Goal: Information Seeking & Learning: Learn about a topic

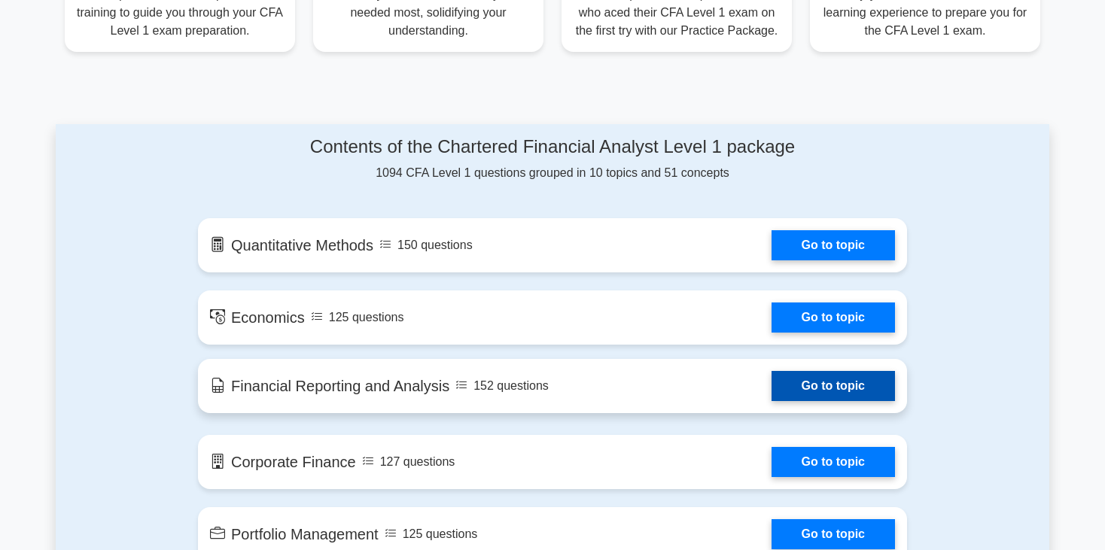
scroll to position [718, 0]
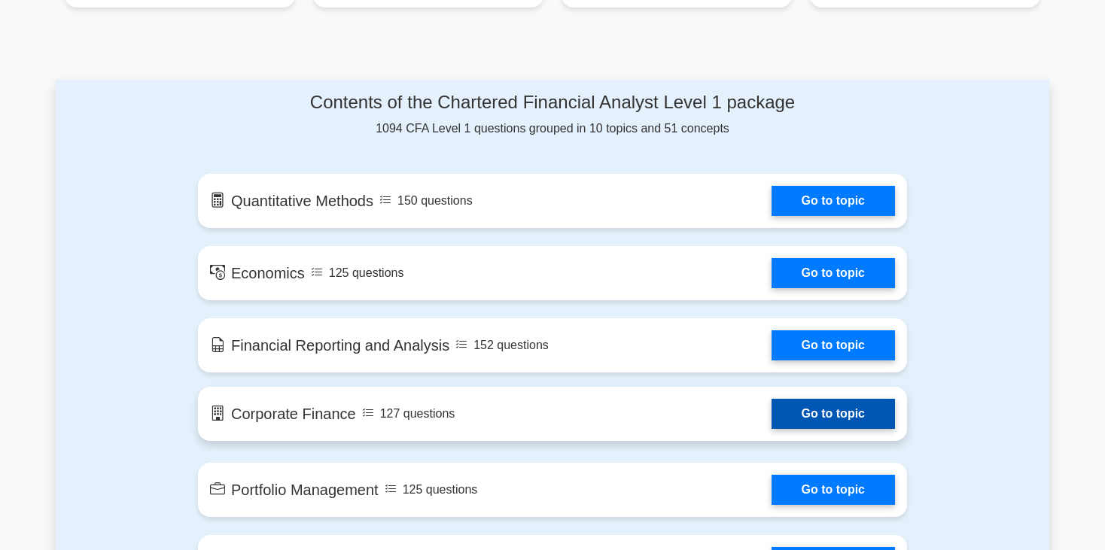
click at [829, 408] on link "Go to topic" at bounding box center [832, 414] width 123 height 30
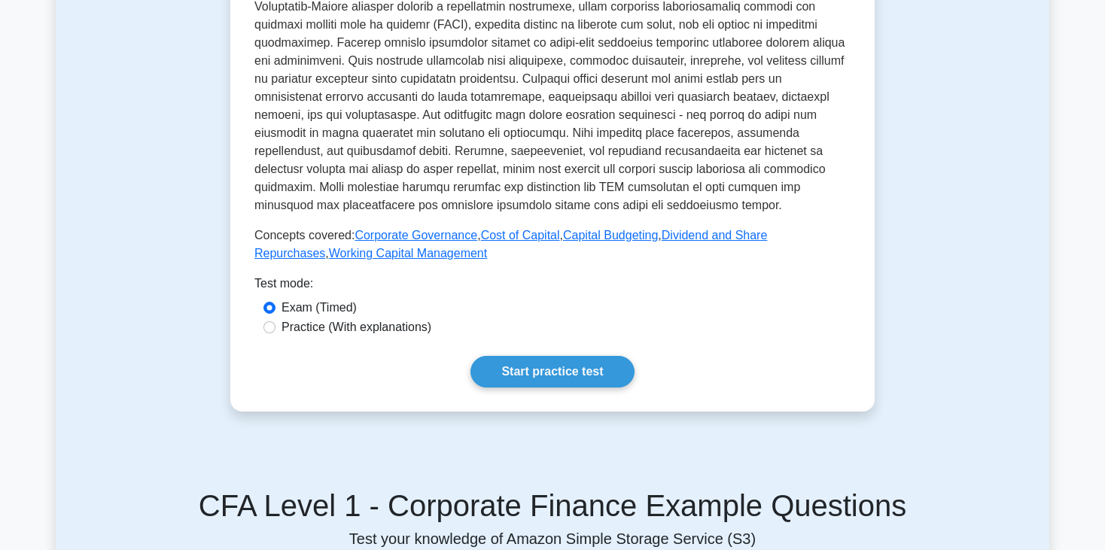
scroll to position [482, 0]
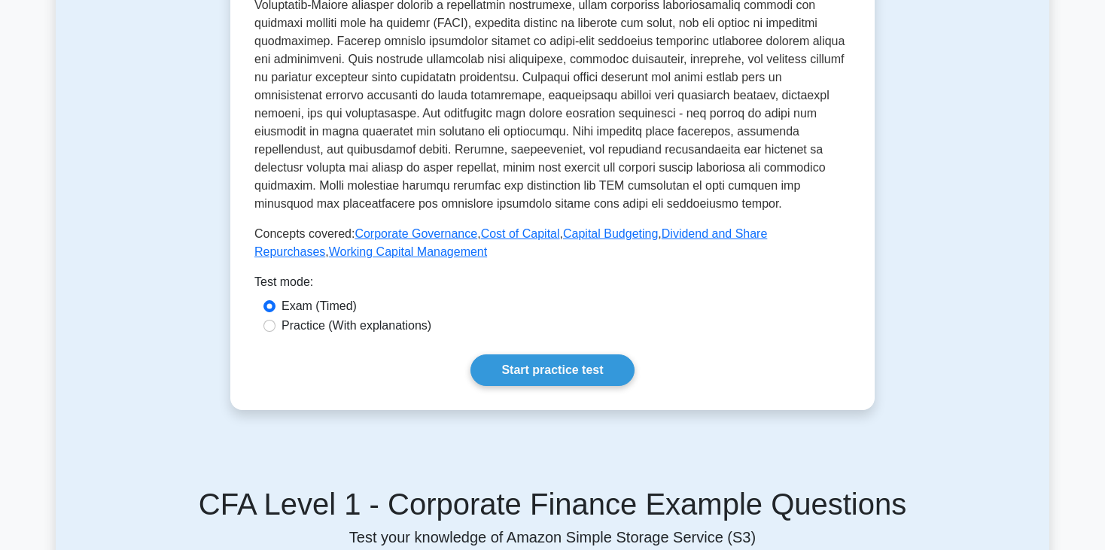
click at [398, 322] on label "Practice (With explanations)" at bounding box center [356, 326] width 150 height 18
click at [275, 322] on input "Practice (With explanations)" at bounding box center [269, 326] width 12 height 12
radio input "true"
click at [521, 372] on link "Start practice test" at bounding box center [551, 370] width 163 height 32
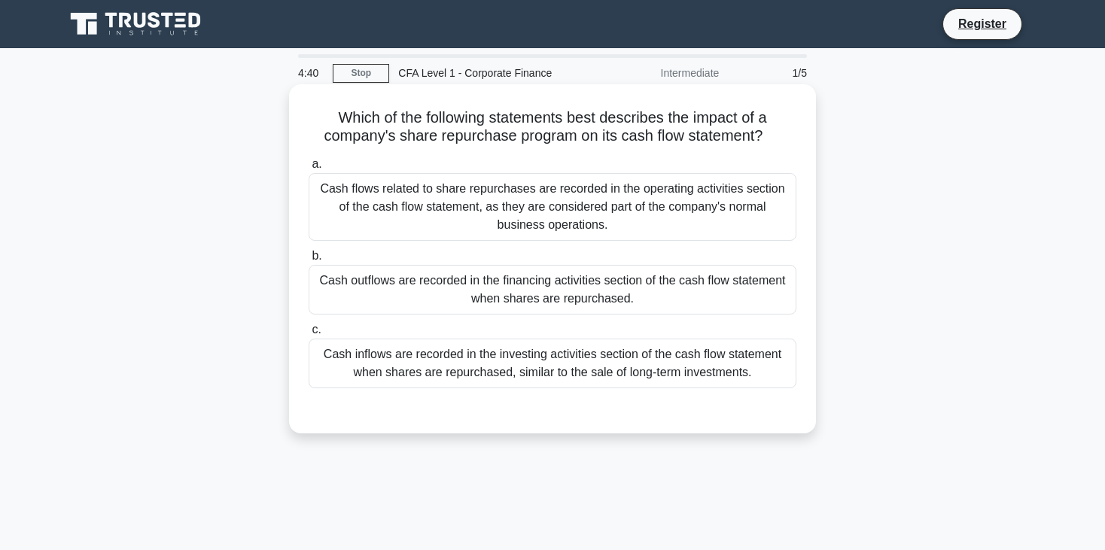
click at [555, 275] on div "Cash outflows are recorded in the financing activities section of the cash flow…" at bounding box center [553, 290] width 488 height 50
click at [309, 261] on input "b. Cash outflows are recorded in the financing activities section of the cash f…" at bounding box center [309, 256] width 0 height 10
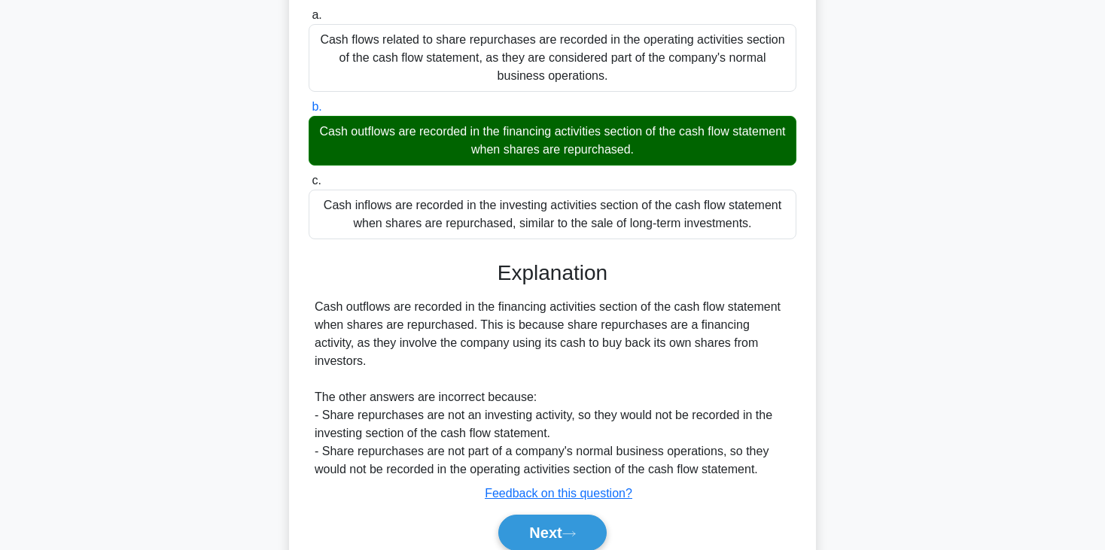
scroll to position [179, 0]
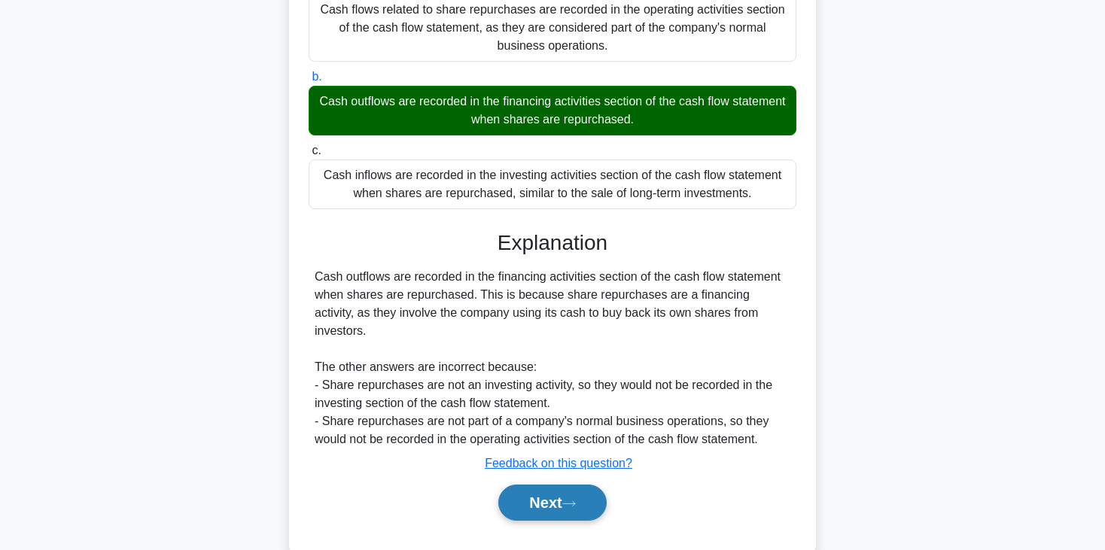
click at [550, 487] on button "Next" at bounding box center [552, 503] width 108 height 36
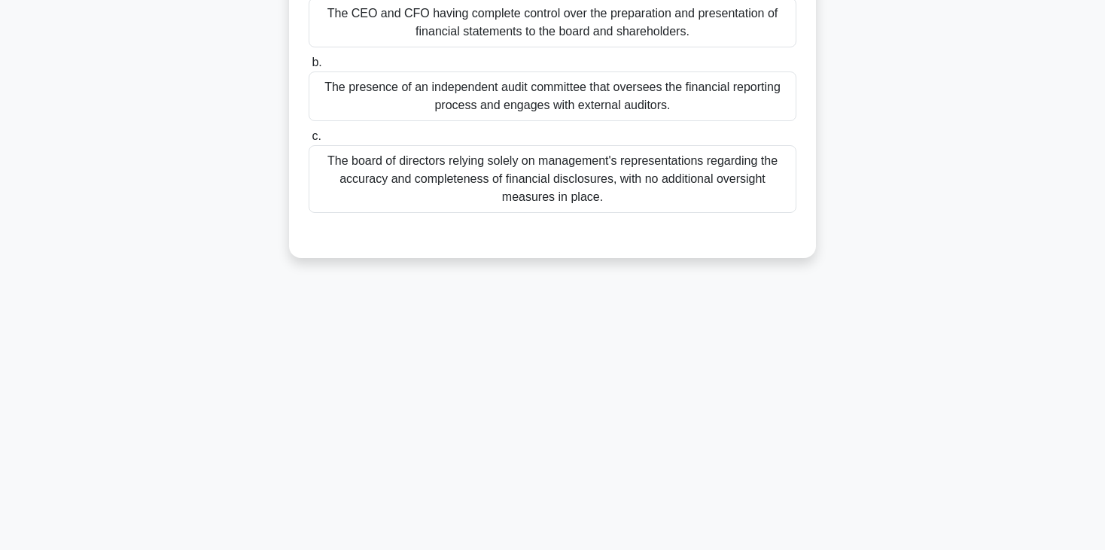
scroll to position [0, 0]
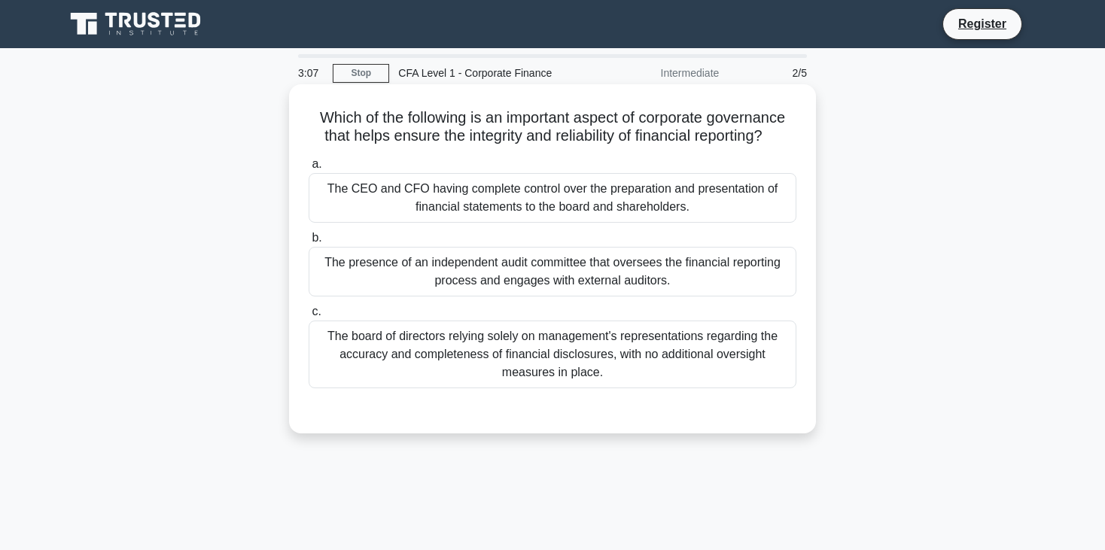
click at [662, 197] on div "The CEO and CFO having complete control over the preparation and presentation o…" at bounding box center [553, 198] width 488 height 50
click at [309, 169] on input "a. The CEO and CFO having complete control over the preparation and presentatio…" at bounding box center [309, 165] width 0 height 10
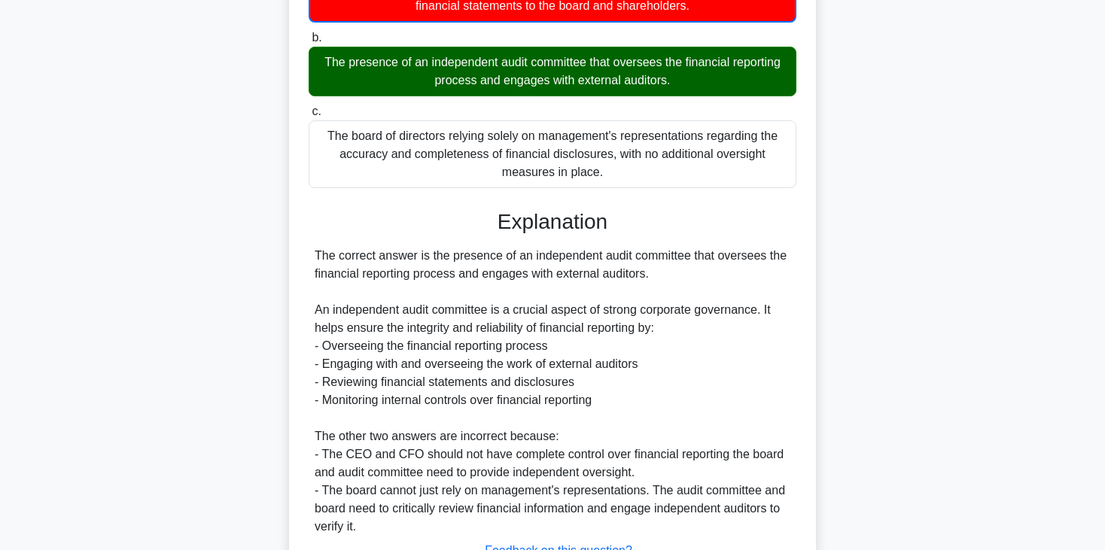
scroll to position [322, 0]
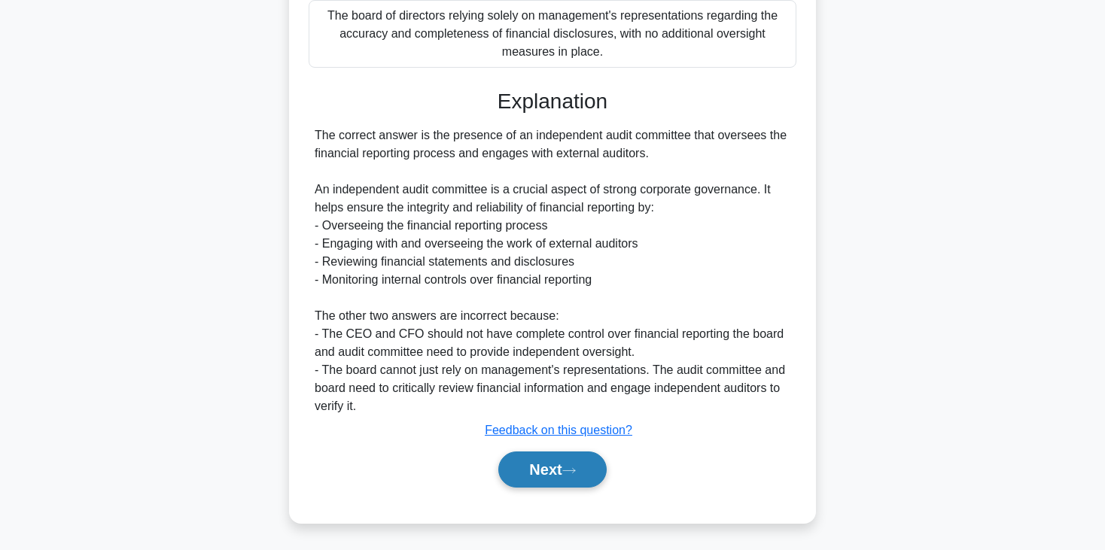
click at [565, 467] on button "Next" at bounding box center [552, 470] width 108 height 36
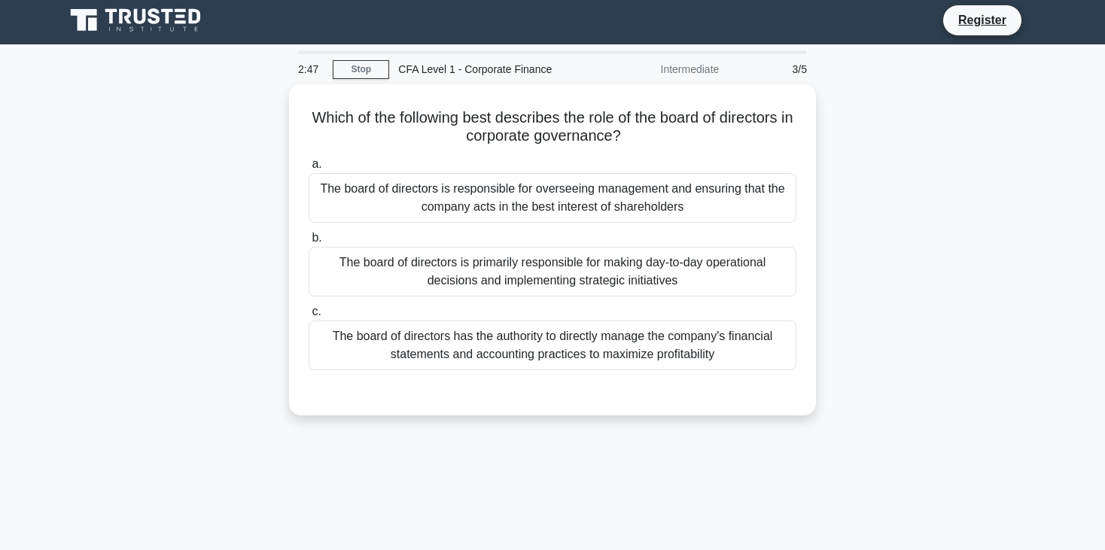
scroll to position [0, 0]
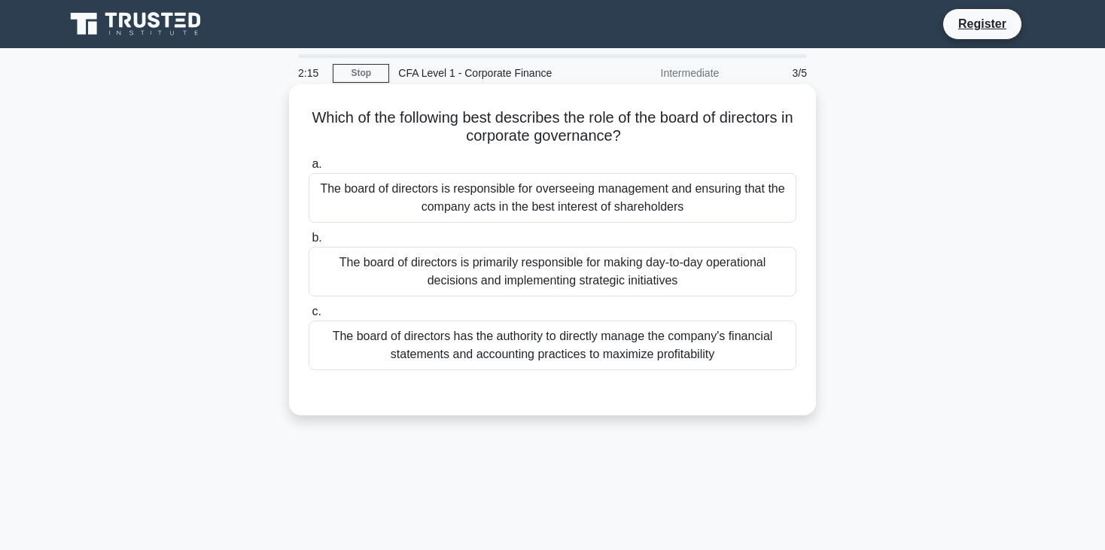
click at [604, 206] on div "The board of directors is responsible for overseeing management and ensuring th…" at bounding box center [553, 198] width 488 height 50
click at [309, 169] on input "a. The board of directors is responsible for overseeing management and ensuring…" at bounding box center [309, 165] width 0 height 10
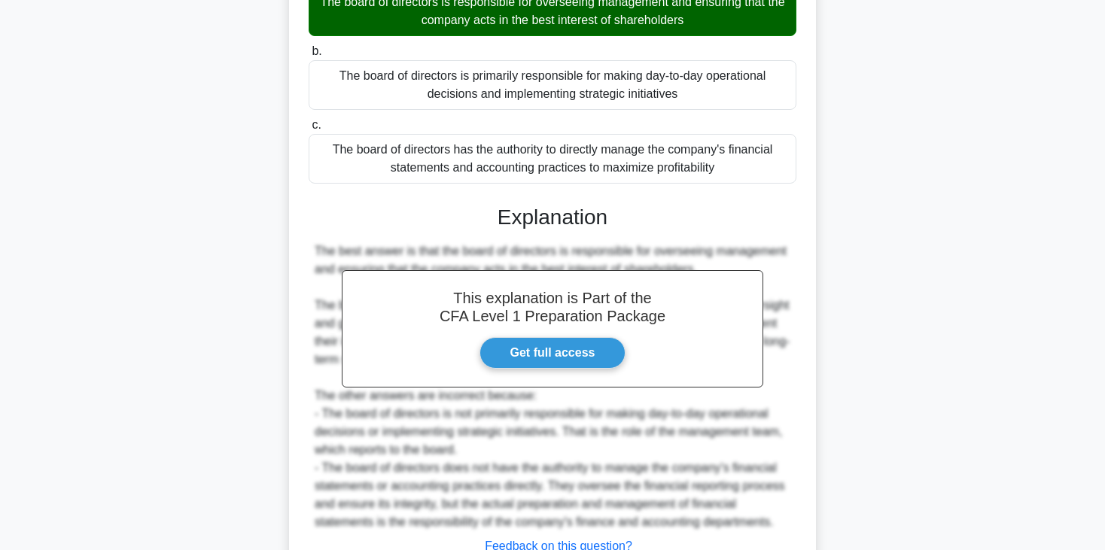
scroll to position [303, 0]
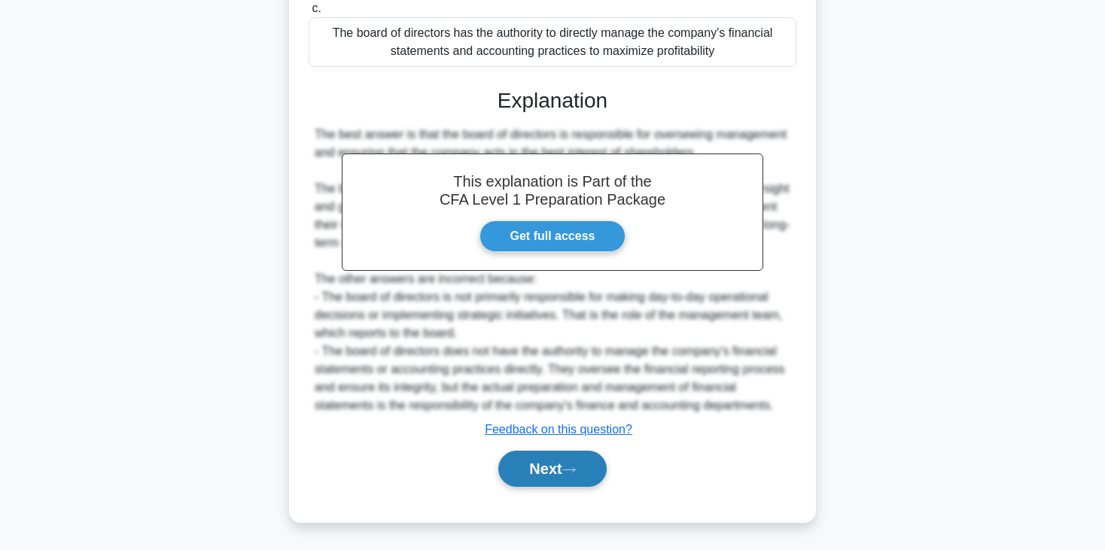
click at [573, 470] on icon at bounding box center [569, 470] width 14 height 8
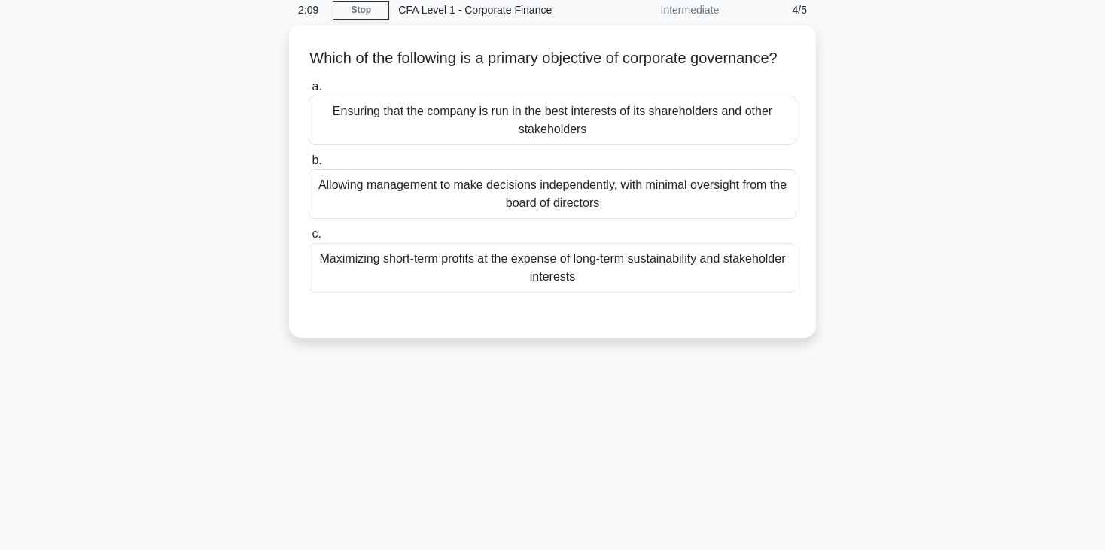
scroll to position [63, 0]
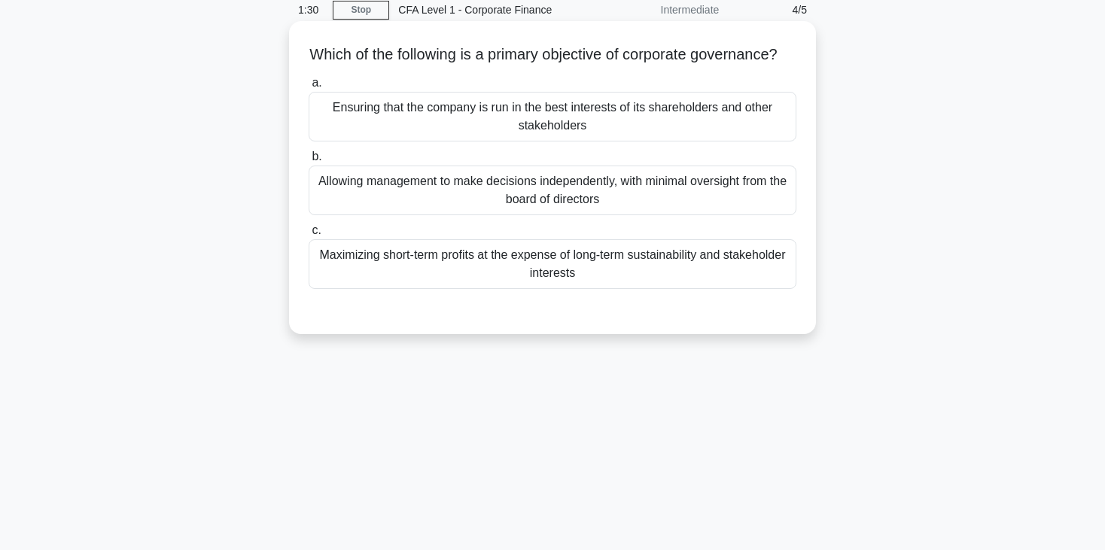
click at [661, 121] on div "Ensuring that the company is run in the best interests of its shareholders and …" at bounding box center [553, 117] width 488 height 50
click at [309, 88] on input "a. Ensuring that the company is run in the best interests of its shareholders a…" at bounding box center [309, 83] width 0 height 10
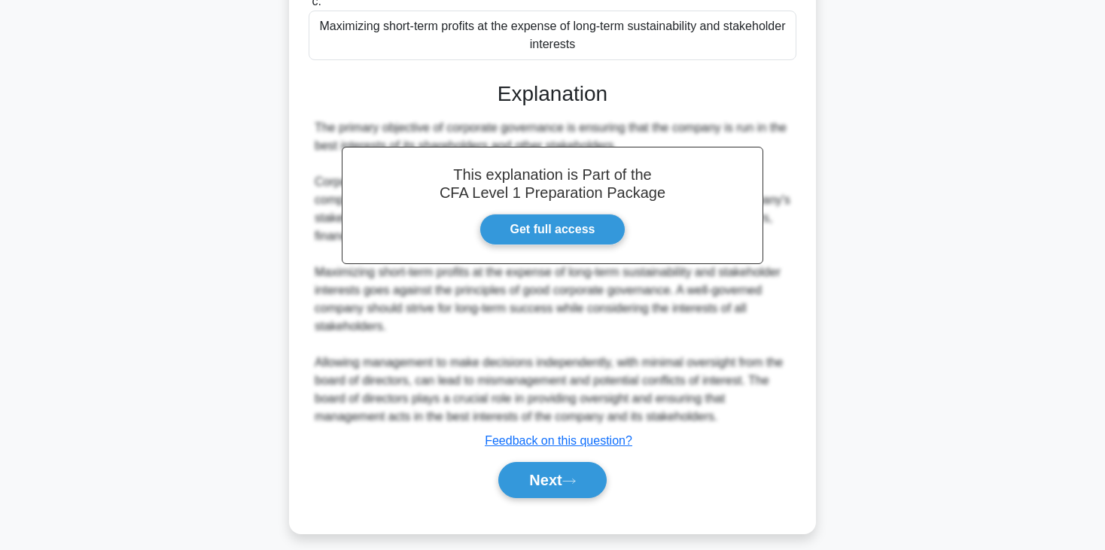
scroll to position [321, 0]
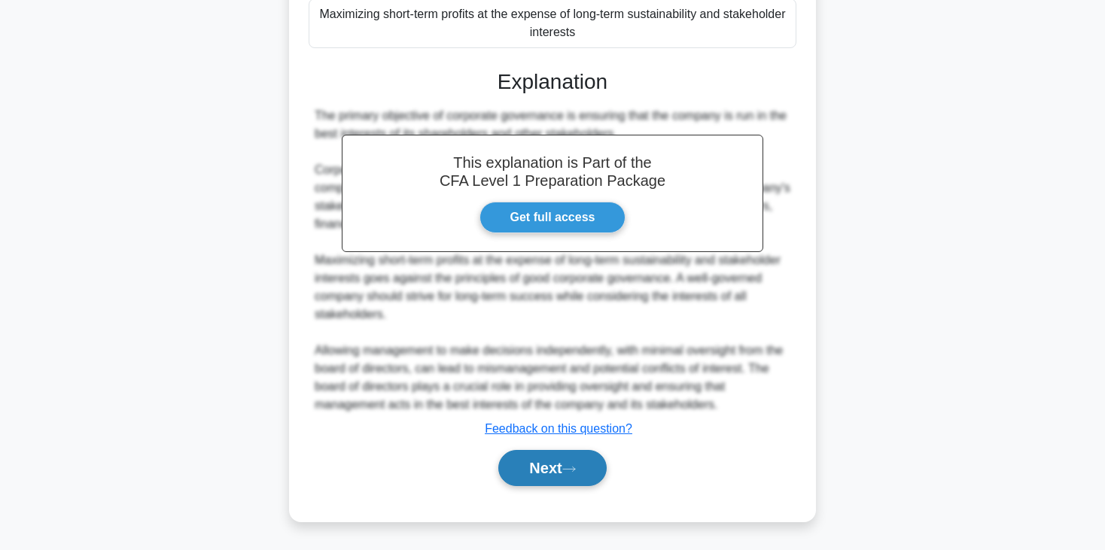
click at [556, 480] on button "Next" at bounding box center [552, 468] width 108 height 36
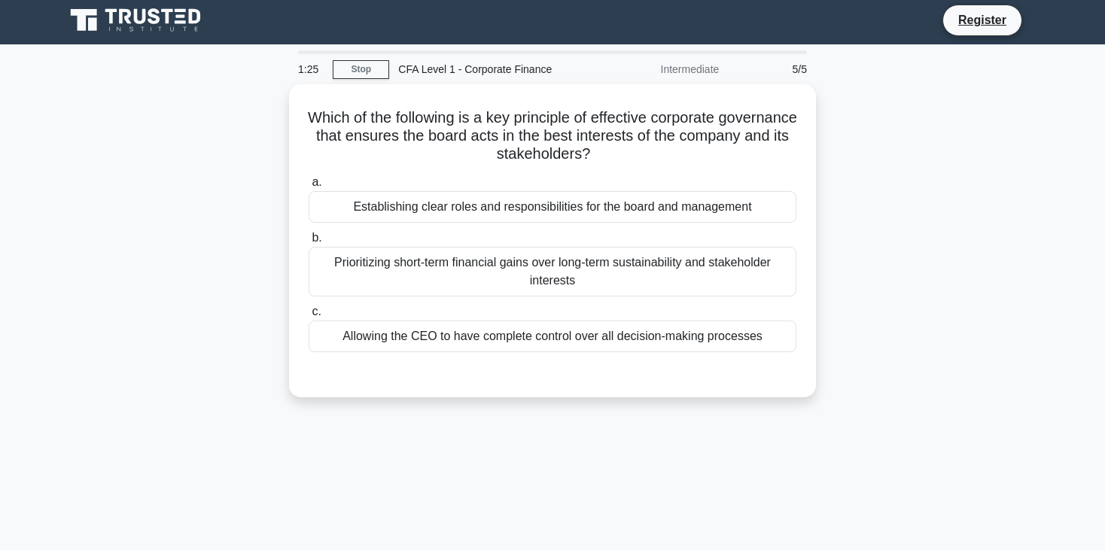
scroll to position [0, 0]
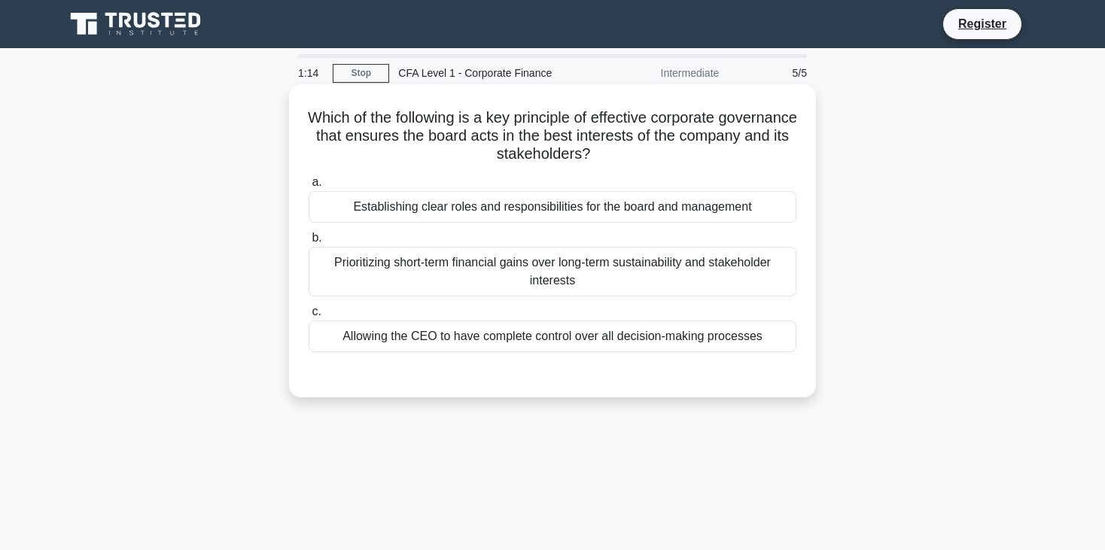
click at [683, 213] on div "Establishing clear roles and responsibilities for the board and management" at bounding box center [553, 207] width 488 height 32
click at [309, 187] on input "a. Establishing clear roles and responsibilities for the board and management" at bounding box center [309, 183] width 0 height 10
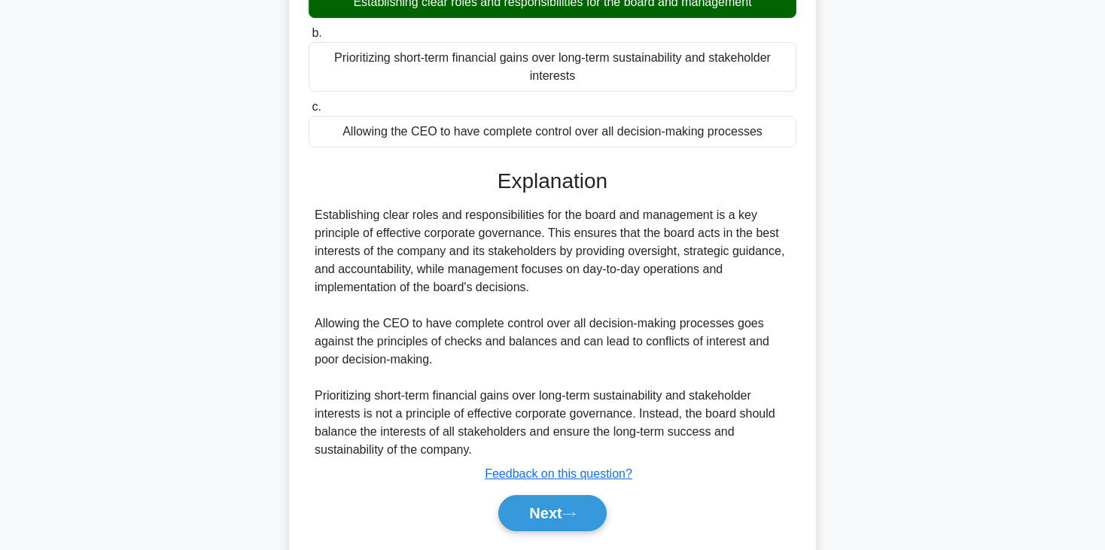
scroll to position [263, 0]
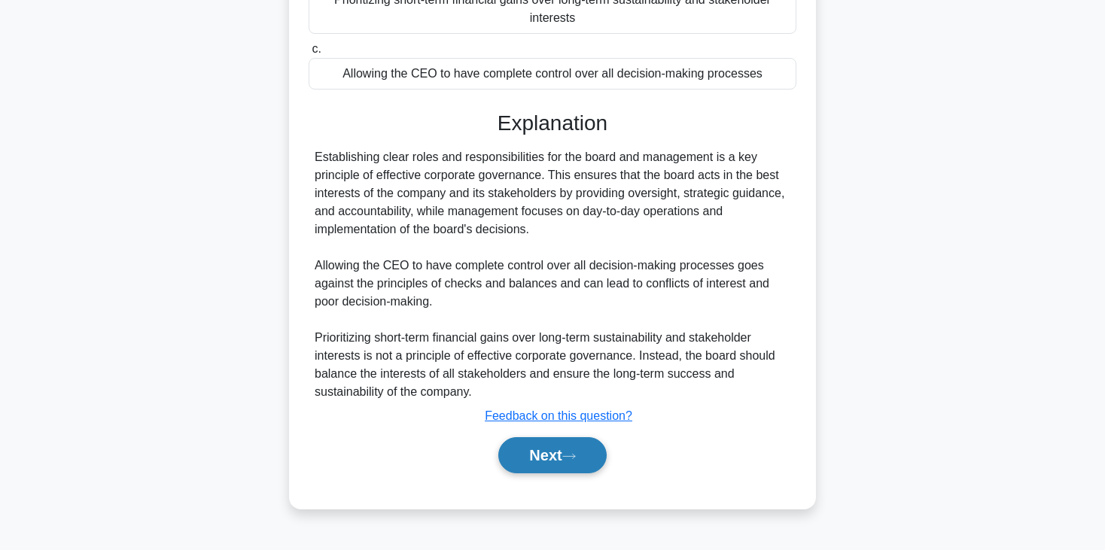
click at [555, 464] on button "Next" at bounding box center [552, 455] width 108 height 36
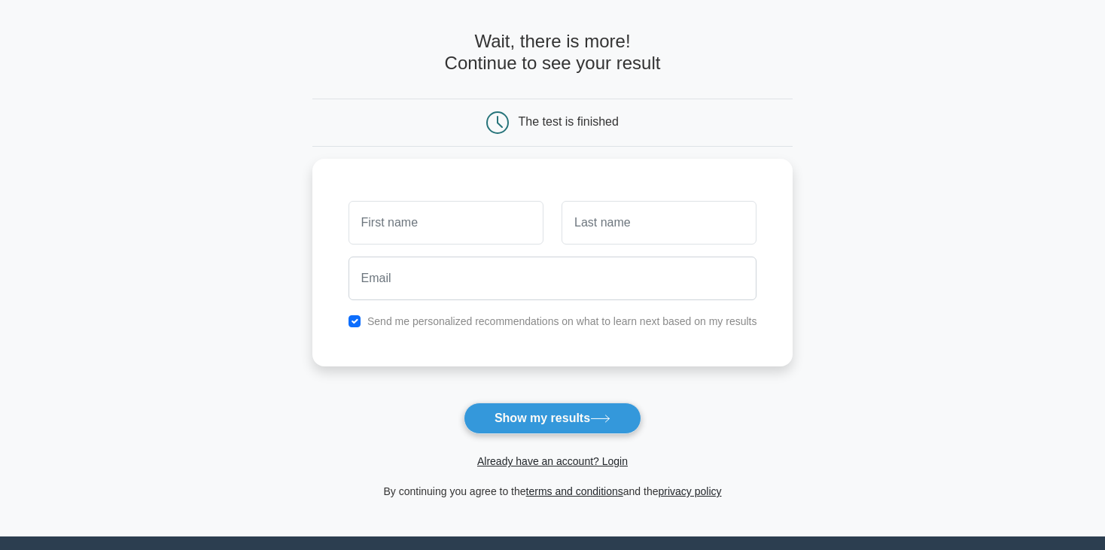
scroll to position [51, 0]
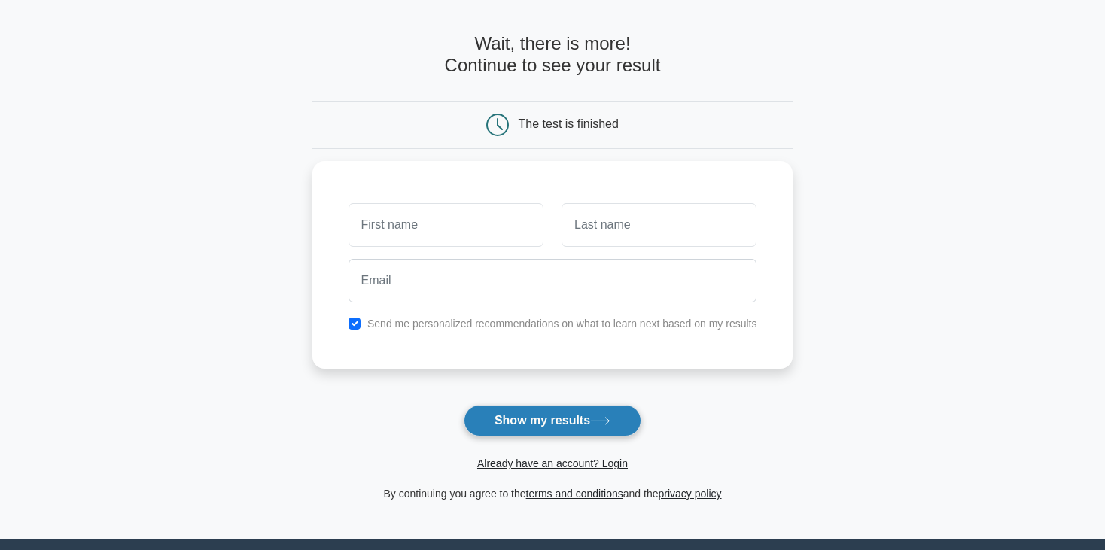
click at [569, 428] on button "Show my results" at bounding box center [553, 421] width 178 height 32
